Goal: Obtain resource: Obtain resource

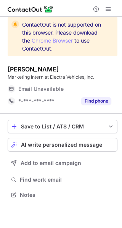
scroll to position [190, 122]
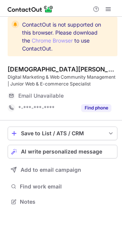
scroll to position [197, 122]
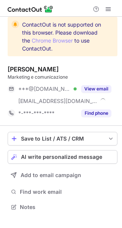
scroll to position [202, 122]
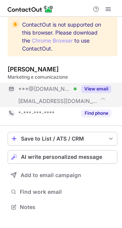
click at [108, 85] on button "View email" at bounding box center [96, 89] width 30 height 8
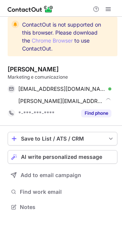
click at [106, 89] on span at bounding box center [107, 89] width 6 height 6
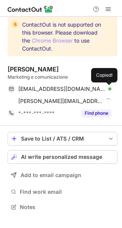
click at [106, 89] on span at bounding box center [107, 89] width 6 height 6
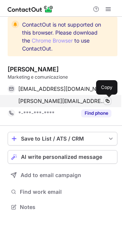
click at [108, 100] on span at bounding box center [107, 101] width 6 height 6
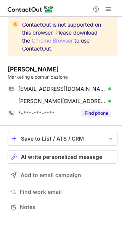
scroll to position [202, 122]
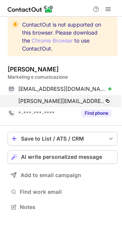
click at [103, 99] on div "[PERSON_NAME][EMAIL_ADDRESS][DOMAIN_NAME] Verified" at bounding box center [64, 101] width 93 height 7
click at [110, 101] on span at bounding box center [107, 101] width 6 height 6
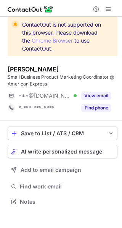
scroll to position [197, 122]
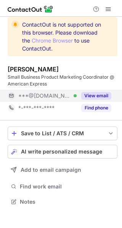
click at [108, 94] on button "View email" at bounding box center [96, 96] width 30 height 8
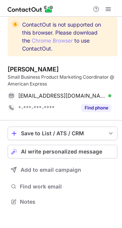
click at [108, 94] on span at bounding box center [107, 96] width 6 height 6
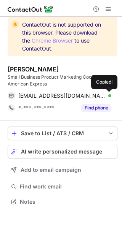
click at [108, 94] on span at bounding box center [107, 96] width 6 height 6
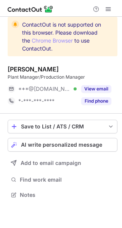
scroll to position [190, 122]
click at [106, 81] on div "Gianluca Cantarelli Plant Manager/Production Manager ***@gmail.com Verified Vie…" at bounding box center [63, 86] width 110 height 42
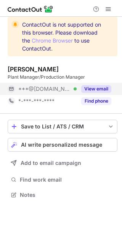
click at [106, 86] on button "View email" at bounding box center [96, 89] width 30 height 8
click at [106, 86] on div "***@gmail.com" at bounding box center [64, 89] width 93 height 7
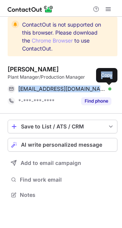
click at [106, 86] on span at bounding box center [107, 89] width 6 height 6
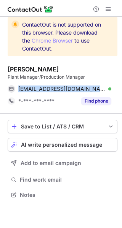
drag, startPoint x: 106, startPoint y: 86, endPoint x: 294, endPoint y: -11, distance: 211.5
click at [121, 0] on html "ContactOut is not supported on this browser. Please download the Chrome Browser…" at bounding box center [61, 114] width 122 height 228
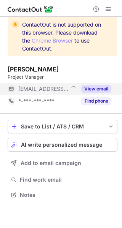
scroll to position [190, 122]
click at [102, 89] on button "View email" at bounding box center [96, 89] width 30 height 8
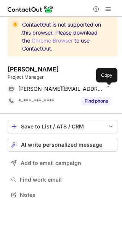
click at [107, 89] on span at bounding box center [107, 89] width 6 height 6
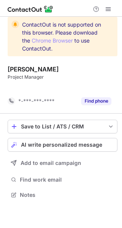
scroll to position [178, 122]
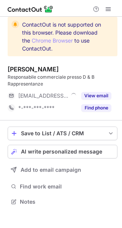
scroll to position [197, 122]
click at [106, 90] on div "View email" at bounding box center [94, 96] width 35 height 12
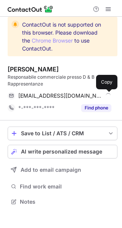
click at [107, 94] on span at bounding box center [107, 96] width 6 height 6
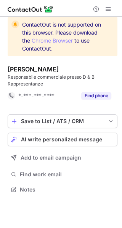
scroll to position [185, 122]
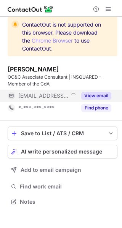
scroll to position [197, 122]
click at [104, 91] on div "View email" at bounding box center [94, 96] width 35 height 12
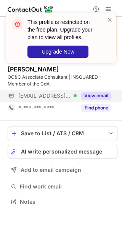
click at [104, 94] on button "View email" at bounding box center [96, 96] width 30 height 8
click at [104, 94] on div "[EMAIL_ADDRESS][DOMAIN_NAME]" at bounding box center [64, 96] width 93 height 7
click at [104, 94] on button "View email" at bounding box center [96, 96] width 30 height 8
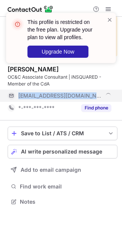
click at [104, 94] on div "[EMAIL_ADDRESS][DOMAIN_NAME]" at bounding box center [64, 96] width 93 height 7
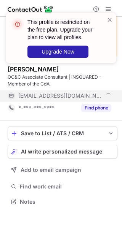
click at [104, 94] on div "[EMAIL_ADDRESS][DOMAIN_NAME]" at bounding box center [64, 96] width 93 height 7
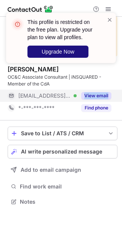
click at [72, 48] on button "Upgrade Now" at bounding box center [57, 52] width 61 height 12
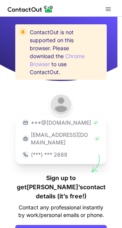
scroll to position [35, 0]
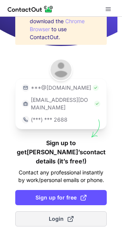
drag, startPoint x: 80, startPoint y: 218, endPoint x: 77, endPoint y: 211, distance: 8.2
click at [77, 211] on div "ContactOut is not supported on this browser. Please download the Chrome Browser…" at bounding box center [61, 123] width 122 height 212
click at [77, 212] on button "Login" at bounding box center [60, 219] width 91 height 15
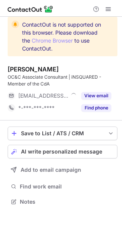
scroll to position [197, 122]
click at [119, 95] on div "ContactOut is not supported on this browser. Please download the Chrome Browser…" at bounding box center [61, 115] width 122 height 197
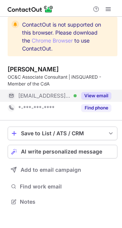
click at [107, 98] on button "View email" at bounding box center [96, 96] width 30 height 8
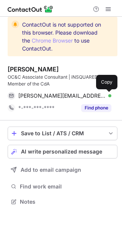
click at [107, 98] on span at bounding box center [107, 96] width 6 height 6
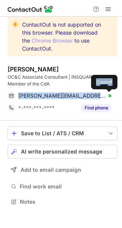
click at [107, 98] on span at bounding box center [107, 96] width 6 height 6
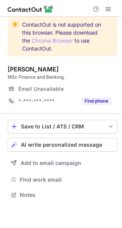
scroll to position [190, 122]
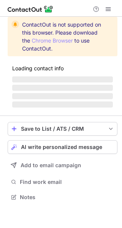
scroll to position [197, 122]
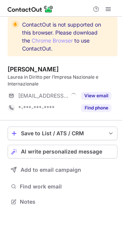
click at [104, 89] on div "Silvia Rota Laurea in Diritto per l’Impresa Nazionale e Internazionale ***@cdr-…" at bounding box center [63, 89] width 110 height 49
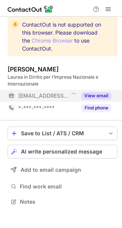
click at [107, 92] on div "View email" at bounding box center [94, 96] width 35 height 12
click at [107, 92] on div "***@cdr-taxlegal.it" at bounding box center [60, 96] width 104 height 12
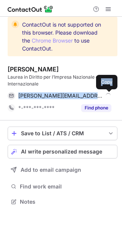
click at [107, 93] on span at bounding box center [107, 96] width 6 height 6
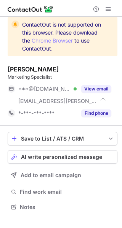
scroll to position [202, 122]
click at [100, 92] on button "View email" at bounding box center [96, 89] width 30 height 8
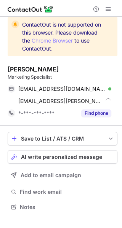
click at [103, 90] on div "serenacavalluzzo@gmail.com Verified" at bounding box center [64, 89] width 93 height 7
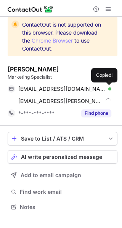
click at [103, 90] on div "serenacavalluzzo@gmail.com Verified" at bounding box center [64, 89] width 93 height 7
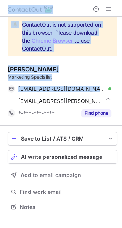
drag, startPoint x: 103, startPoint y: 90, endPoint x: 306, endPoint y: -5, distance: 224.0
click at [121, 0] on html "ContactOut is not supported on this browser. Please download the Chrome Browser…" at bounding box center [61, 114] width 122 height 228
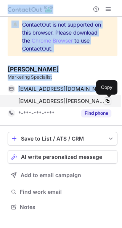
click at [107, 99] on span at bounding box center [107, 101] width 6 height 6
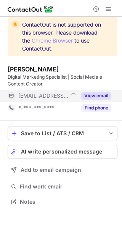
scroll to position [197, 122]
click at [102, 93] on button "View email" at bounding box center [96, 96] width 30 height 8
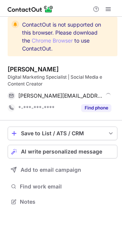
click at [112, 97] on div "tatiana@hitlife.agency Copy" at bounding box center [63, 96] width 110 height 12
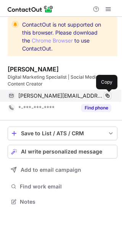
click at [110, 95] on div "tatiana@hitlife.agency Copy" at bounding box center [63, 96] width 110 height 12
click at [110, 95] on span at bounding box center [107, 96] width 6 height 6
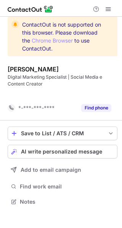
scroll to position [185, 122]
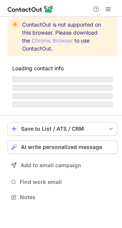
scroll to position [190, 122]
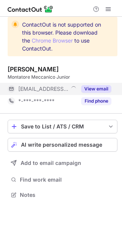
click at [105, 89] on button "View email" at bounding box center [96, 89] width 30 height 8
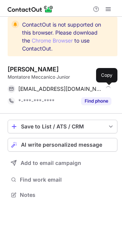
click at [105, 89] on span at bounding box center [107, 89] width 6 height 6
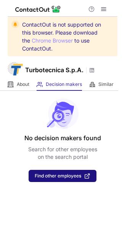
click at [86, 176] on span at bounding box center [87, 176] width 6 height 6
